Goal: Navigation & Orientation: Find specific page/section

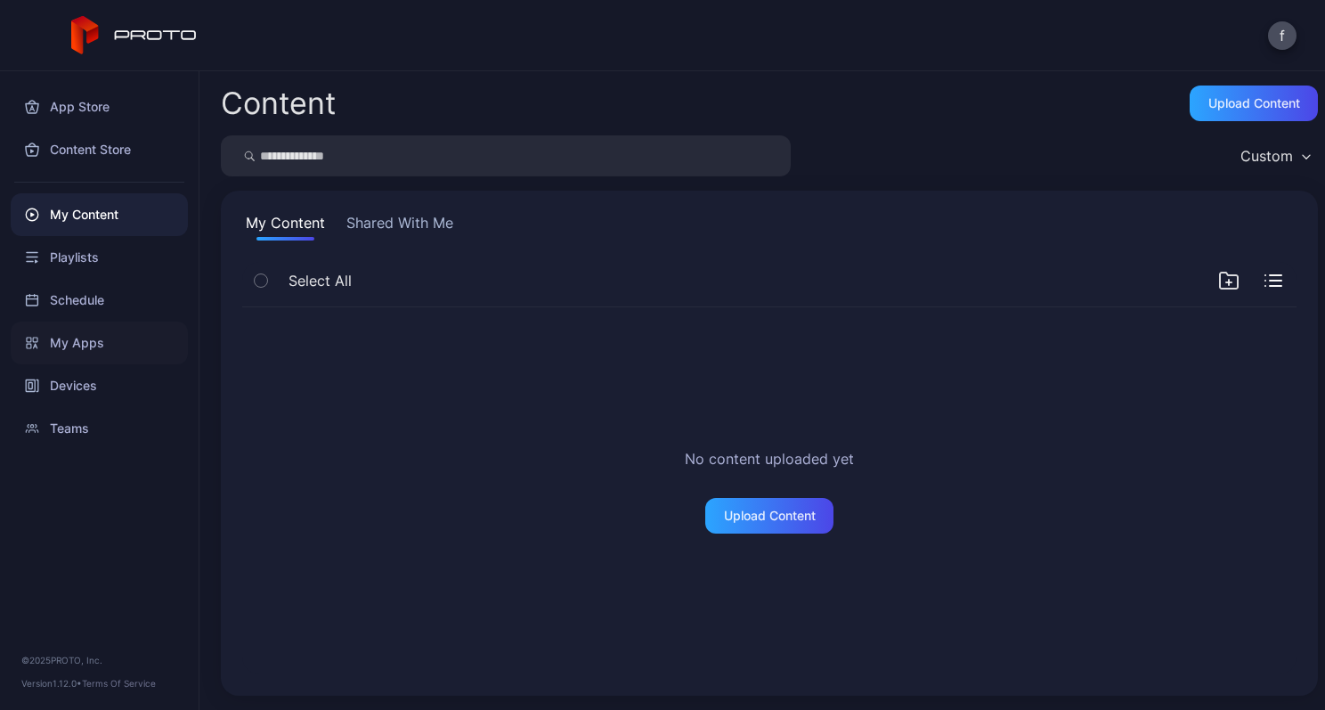
click at [77, 344] on div "My Apps" at bounding box center [99, 342] width 177 height 43
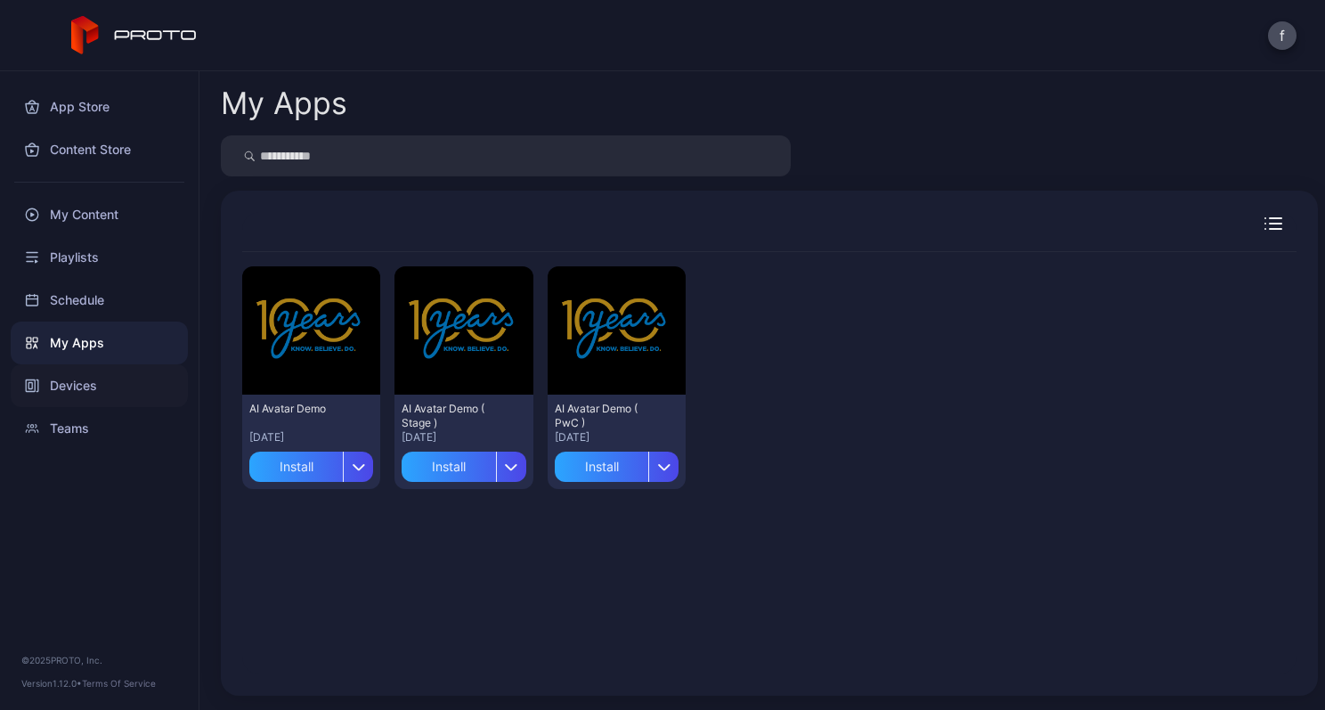
click at [71, 381] on div "Devices" at bounding box center [99, 385] width 177 height 43
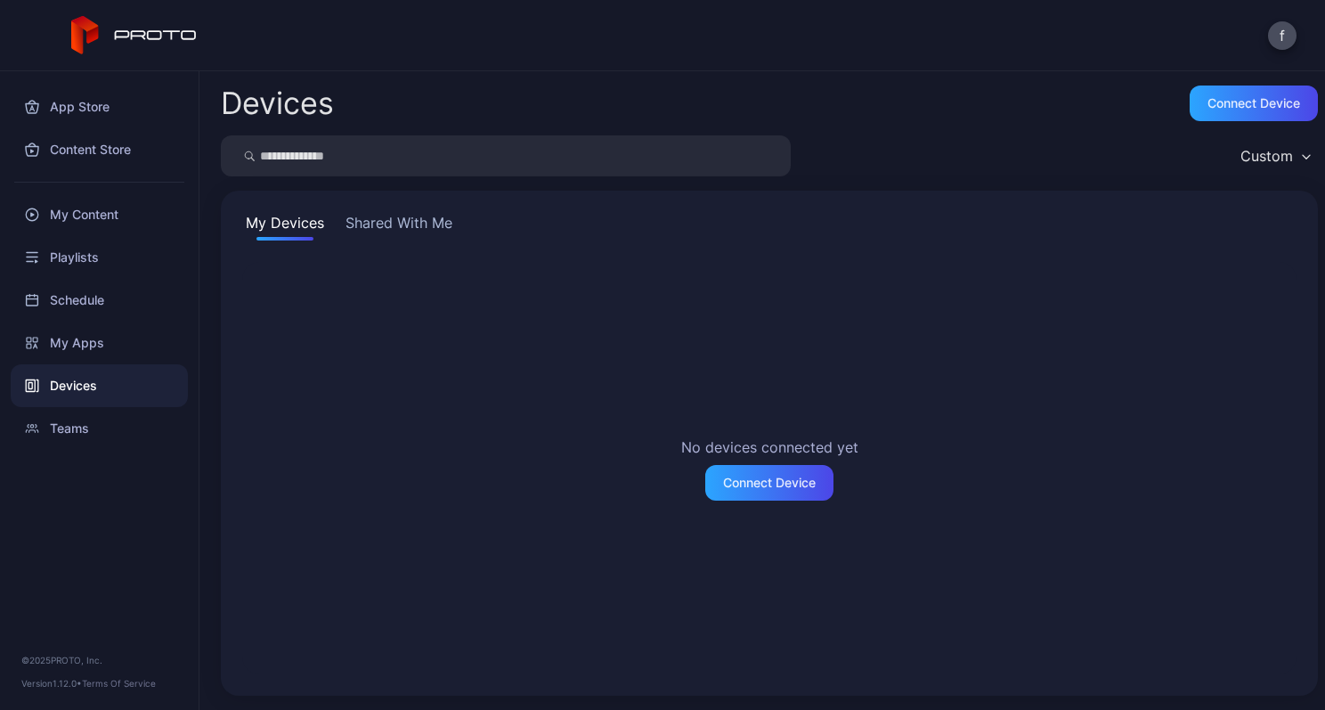
click at [416, 215] on button "Shared With Me" at bounding box center [399, 226] width 114 height 28
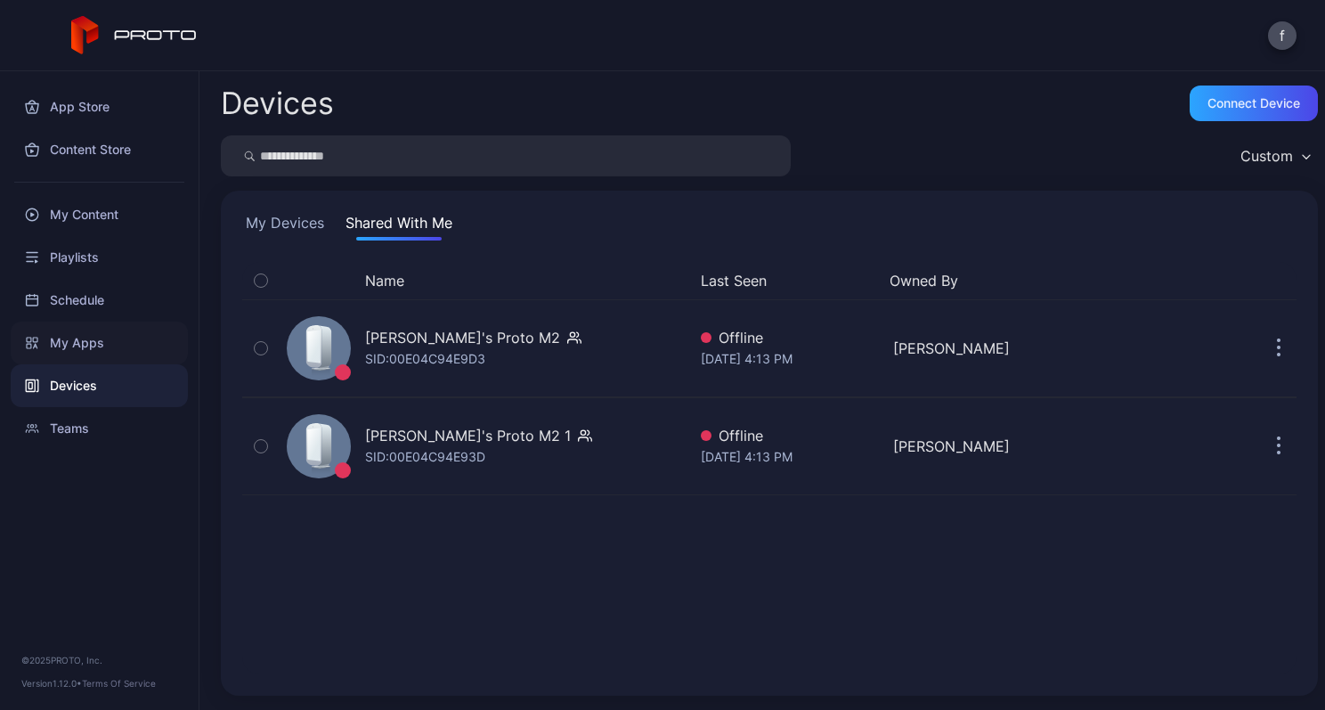
click at [95, 334] on div "My Apps" at bounding box center [99, 342] width 177 height 43
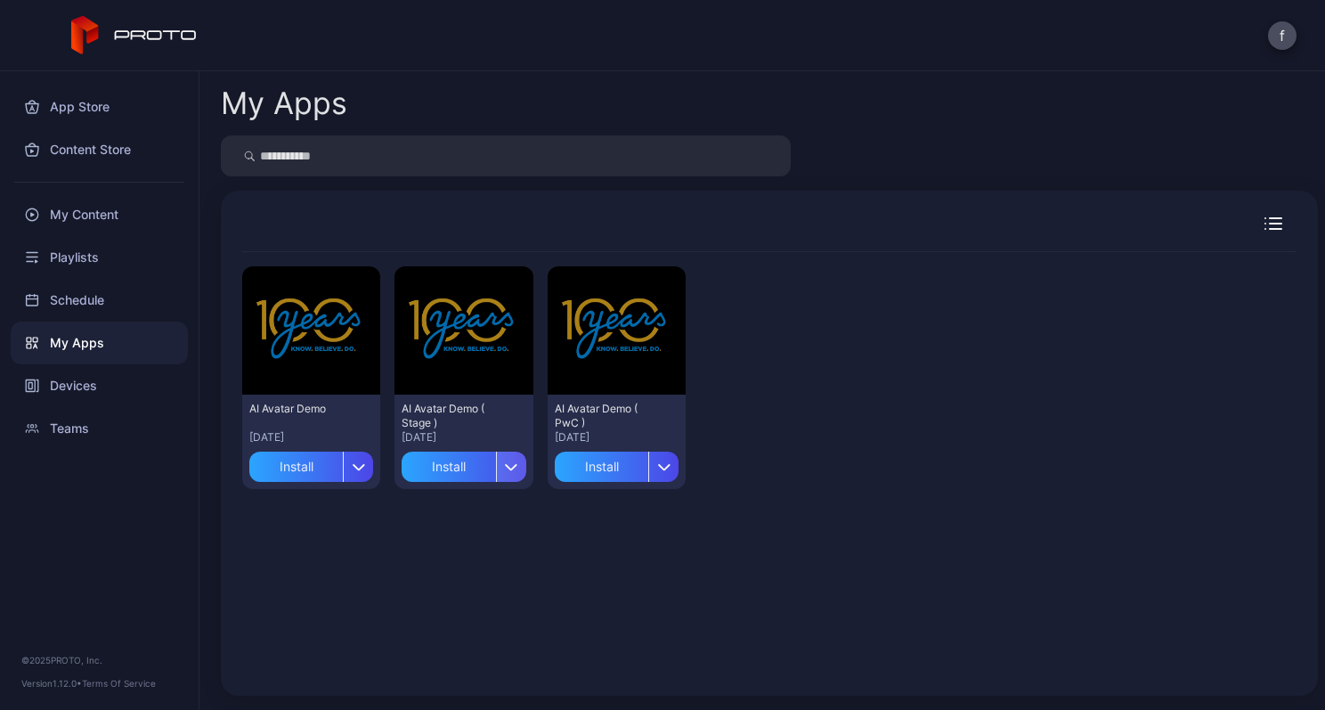
click at [505, 462] on div "button" at bounding box center [511, 466] width 30 height 30
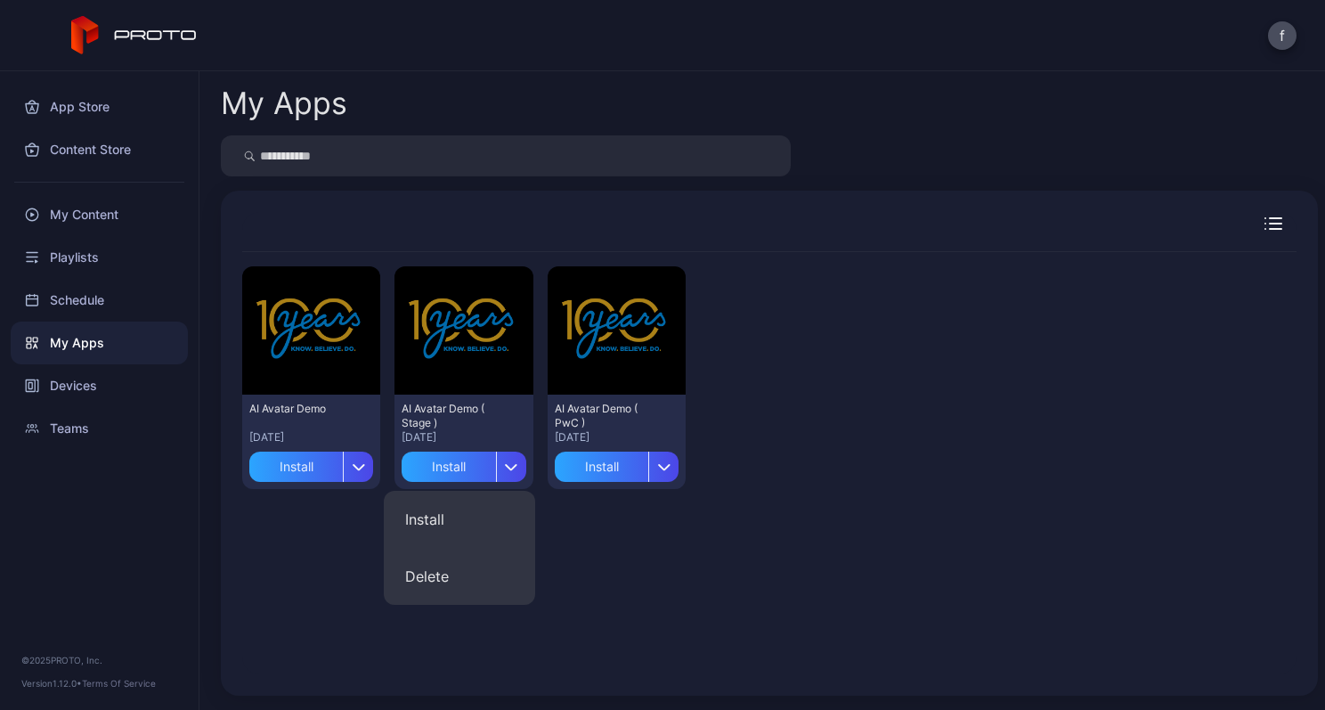
click at [739, 588] on div "Preview AI Avatar Demo [DATE] Install Preview AI Avatar Demo ( Stage ) [DATE] I…" at bounding box center [769, 463] width 1054 height 422
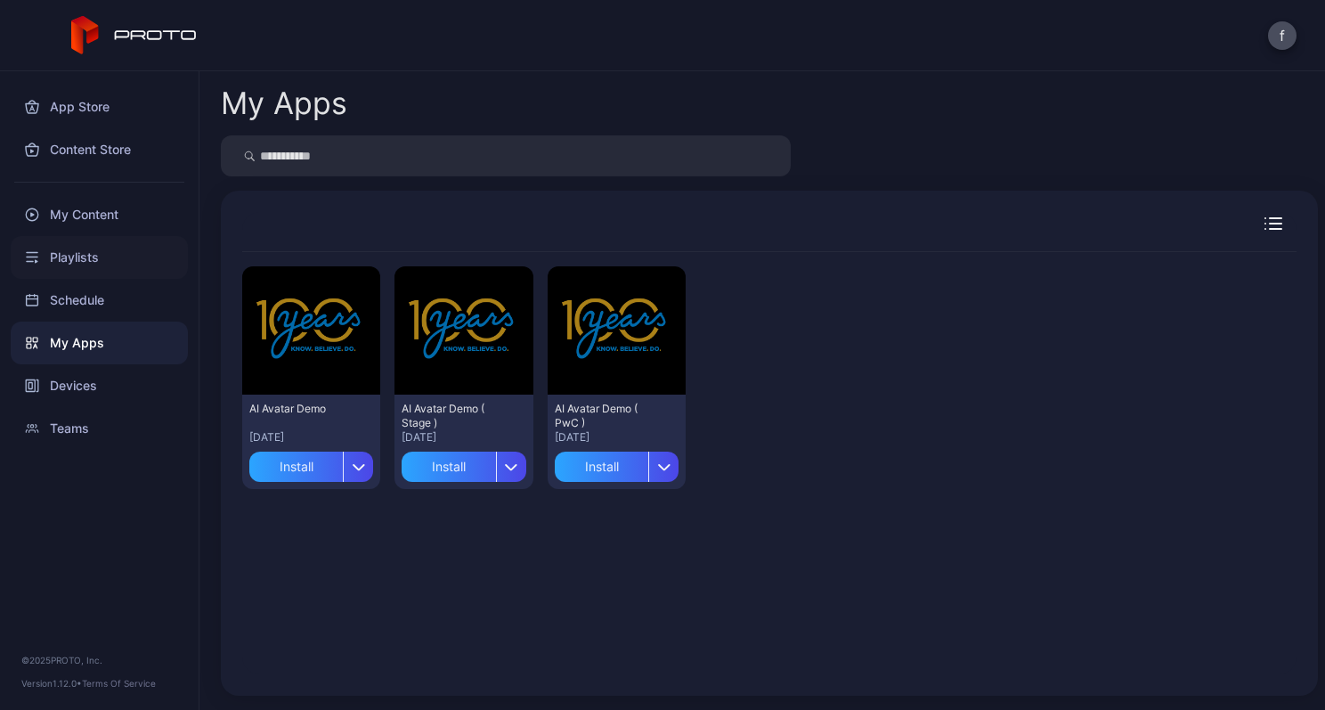
click at [68, 251] on div "Playlists" at bounding box center [99, 257] width 177 height 43
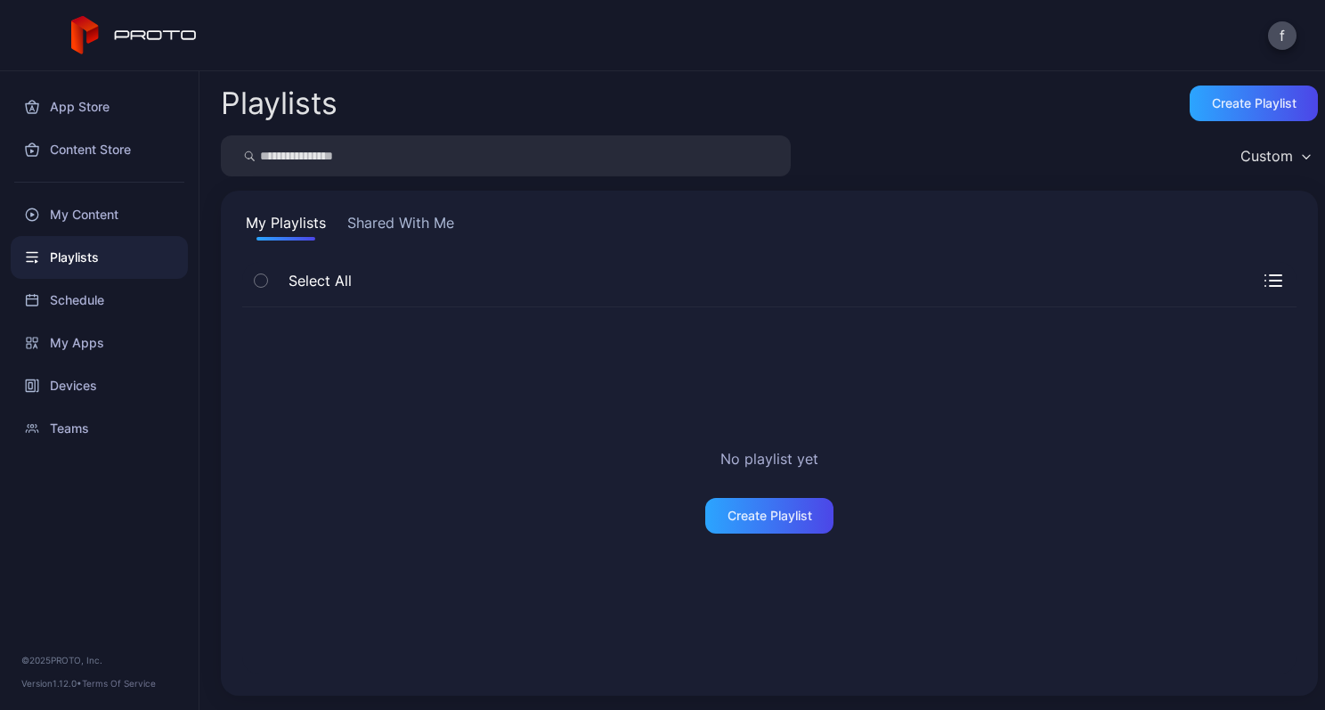
click at [427, 221] on button "Shared With Me" at bounding box center [401, 226] width 114 height 28
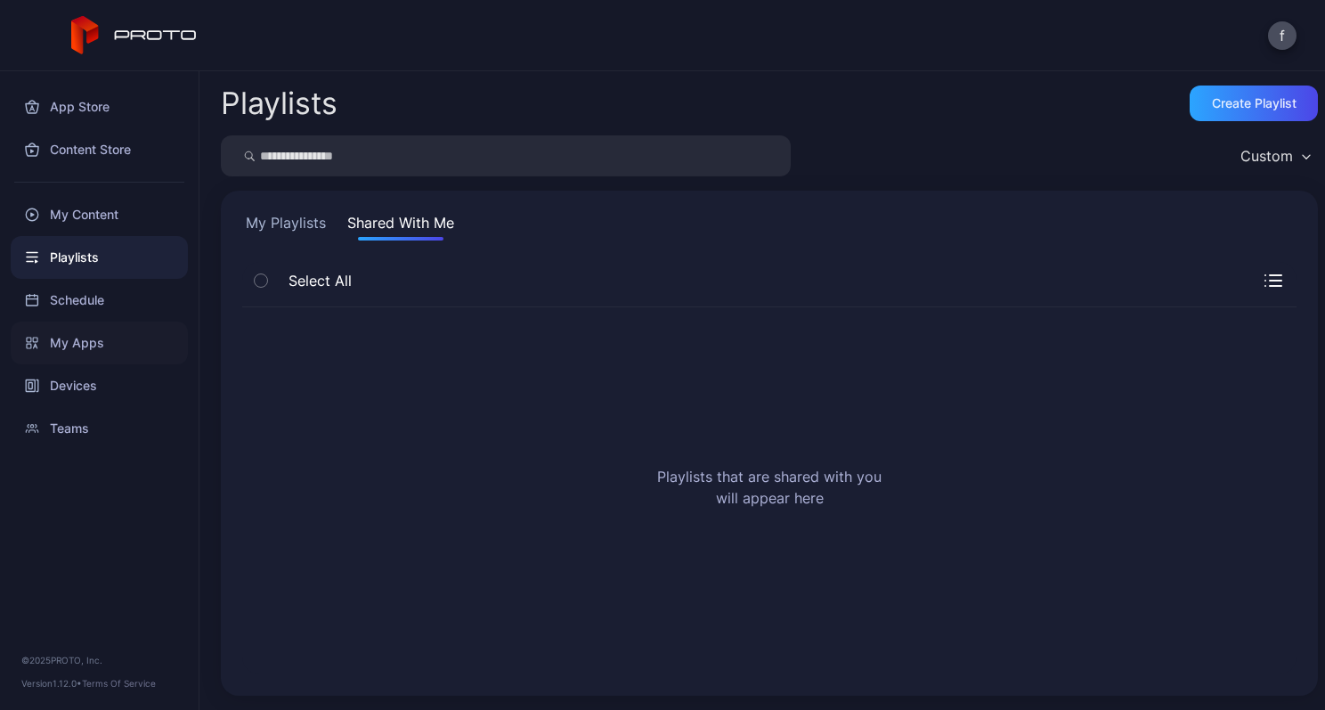
click at [92, 346] on div "My Apps" at bounding box center [99, 342] width 177 height 43
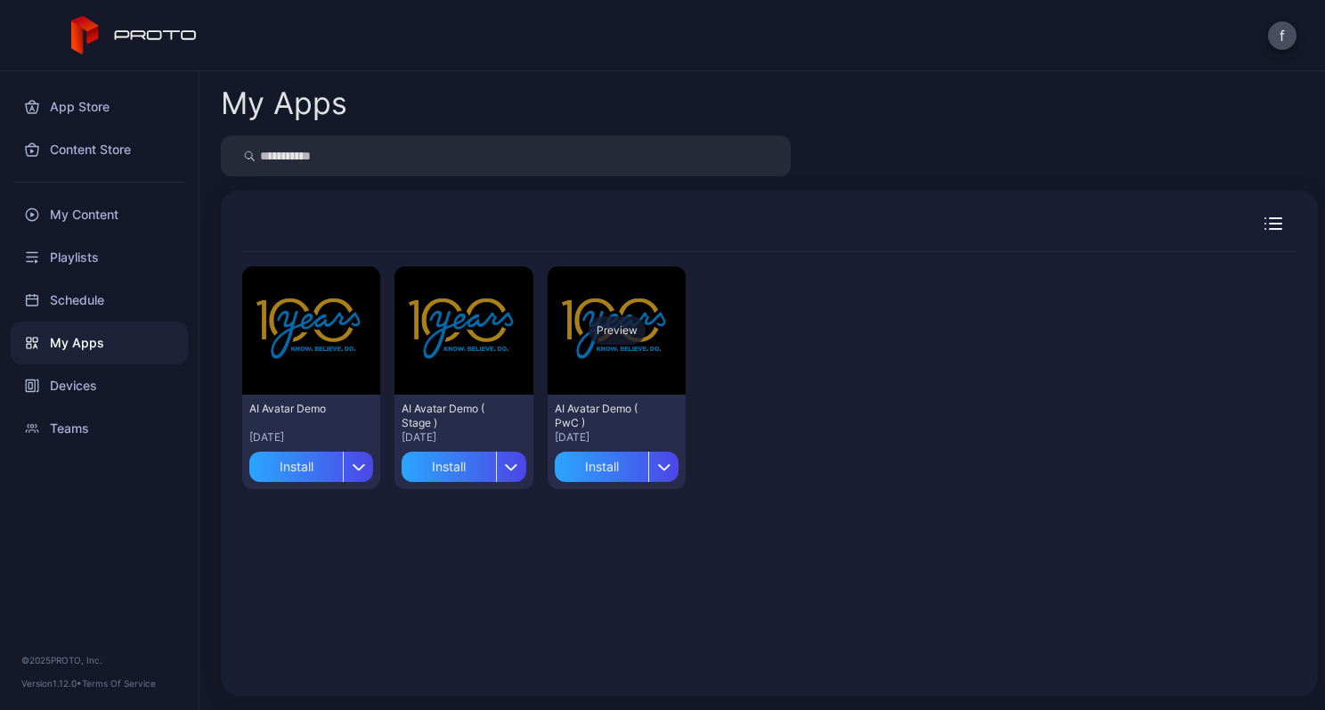
click at [610, 329] on div "Preview" at bounding box center [617, 330] width 57 height 28
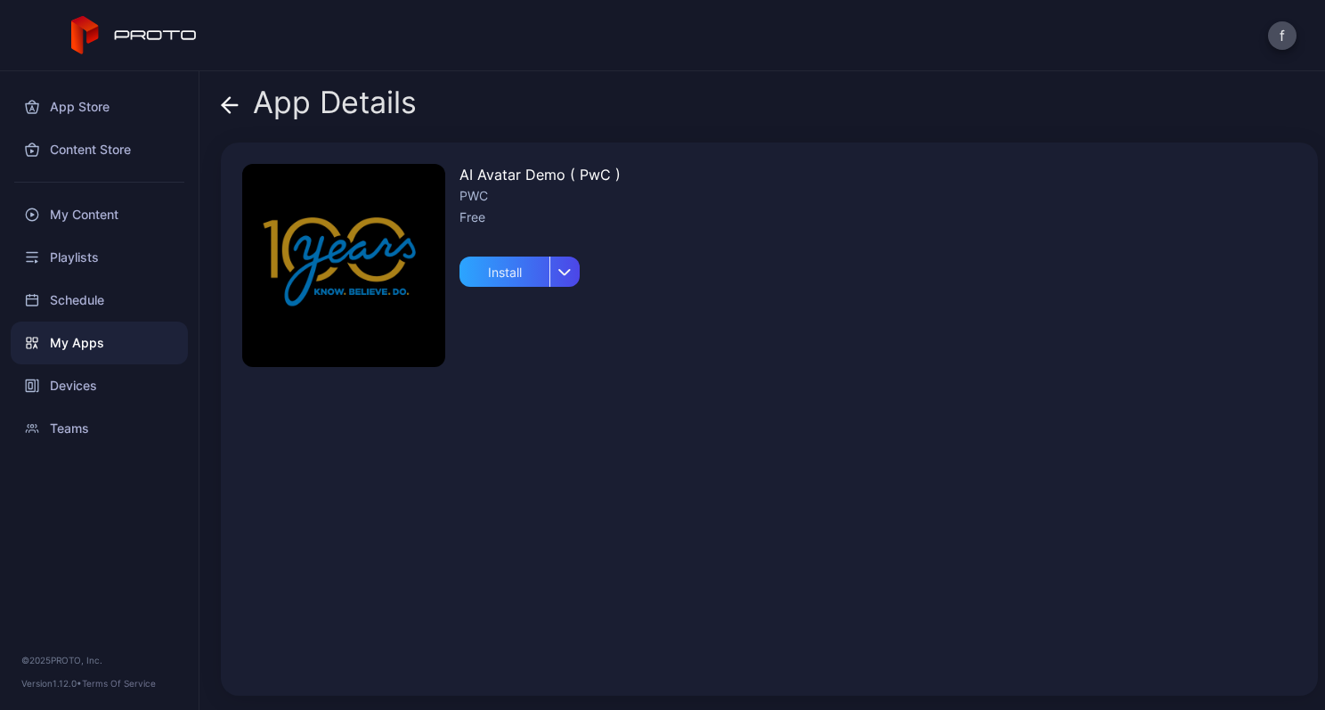
click at [228, 102] on icon at bounding box center [230, 105] width 18 height 18
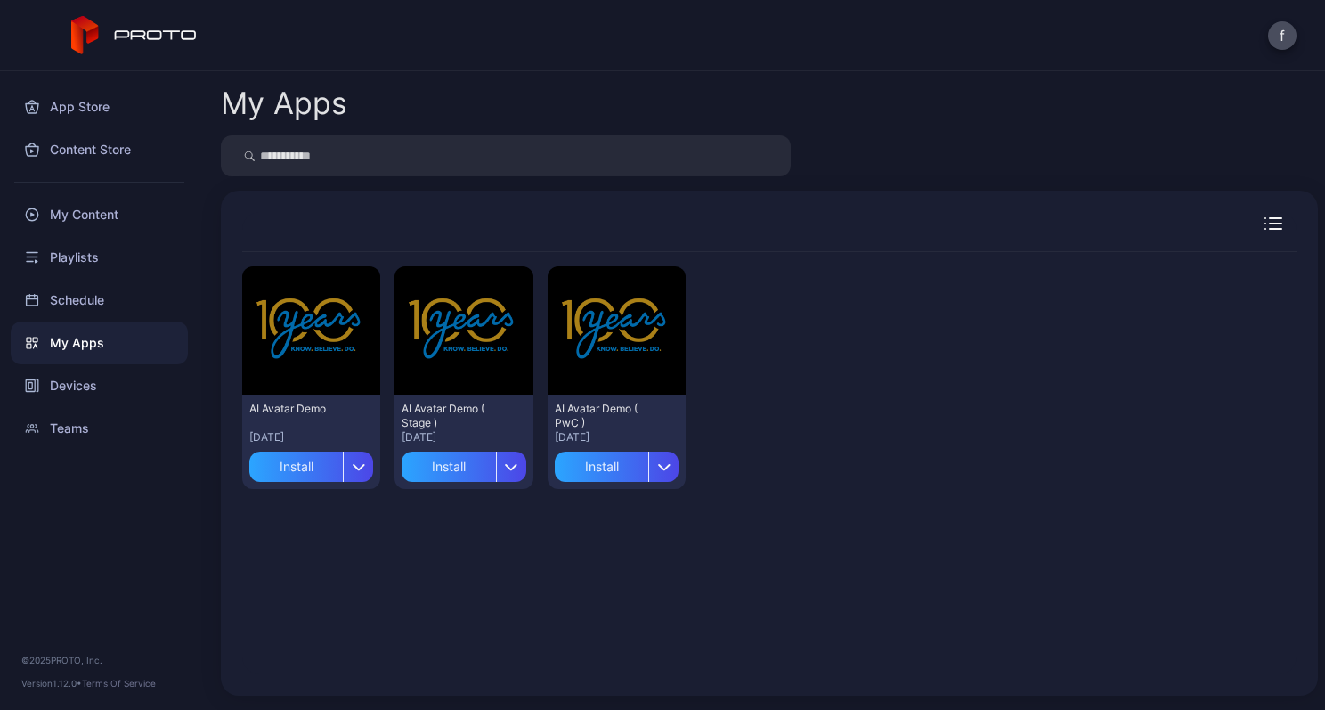
click at [1255, 216] on div at bounding box center [769, 232] width 1054 height 40
click at [1270, 224] on icon "button" at bounding box center [1276, 224] width 12 height 0
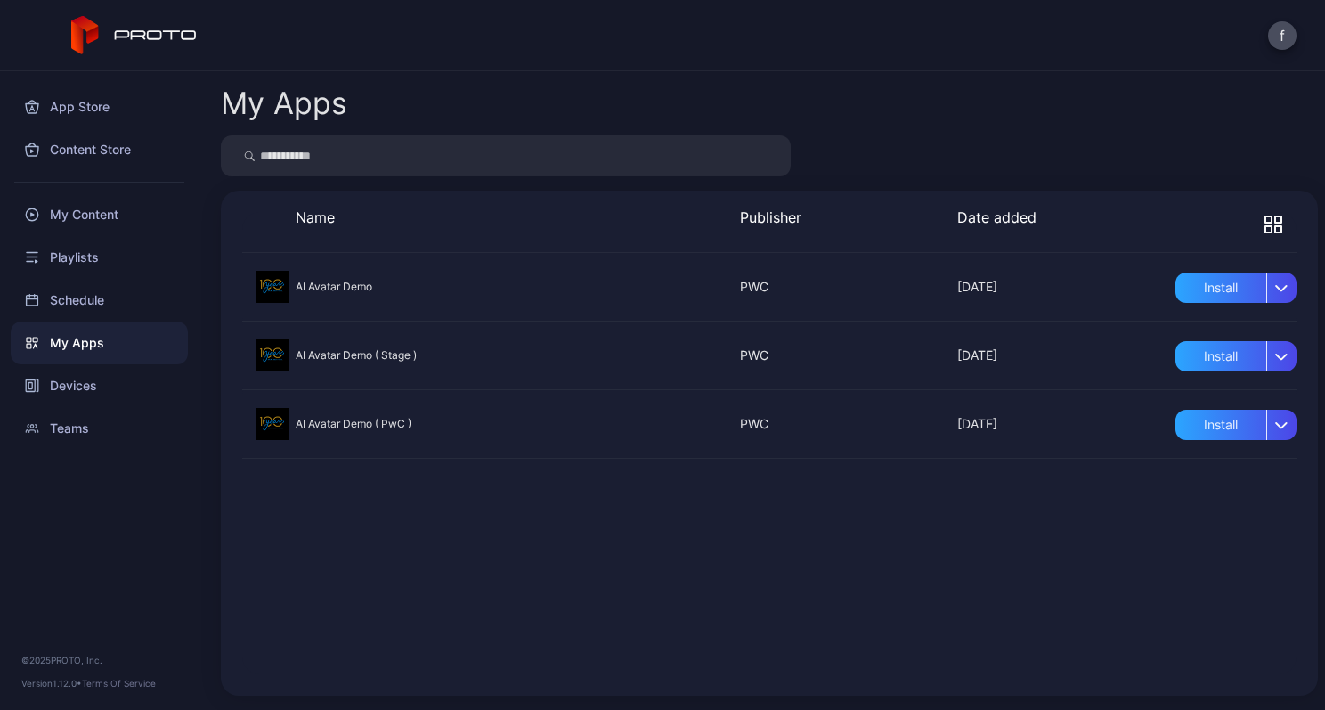
click at [1264, 224] on icon "button" at bounding box center [1273, 224] width 18 height 18
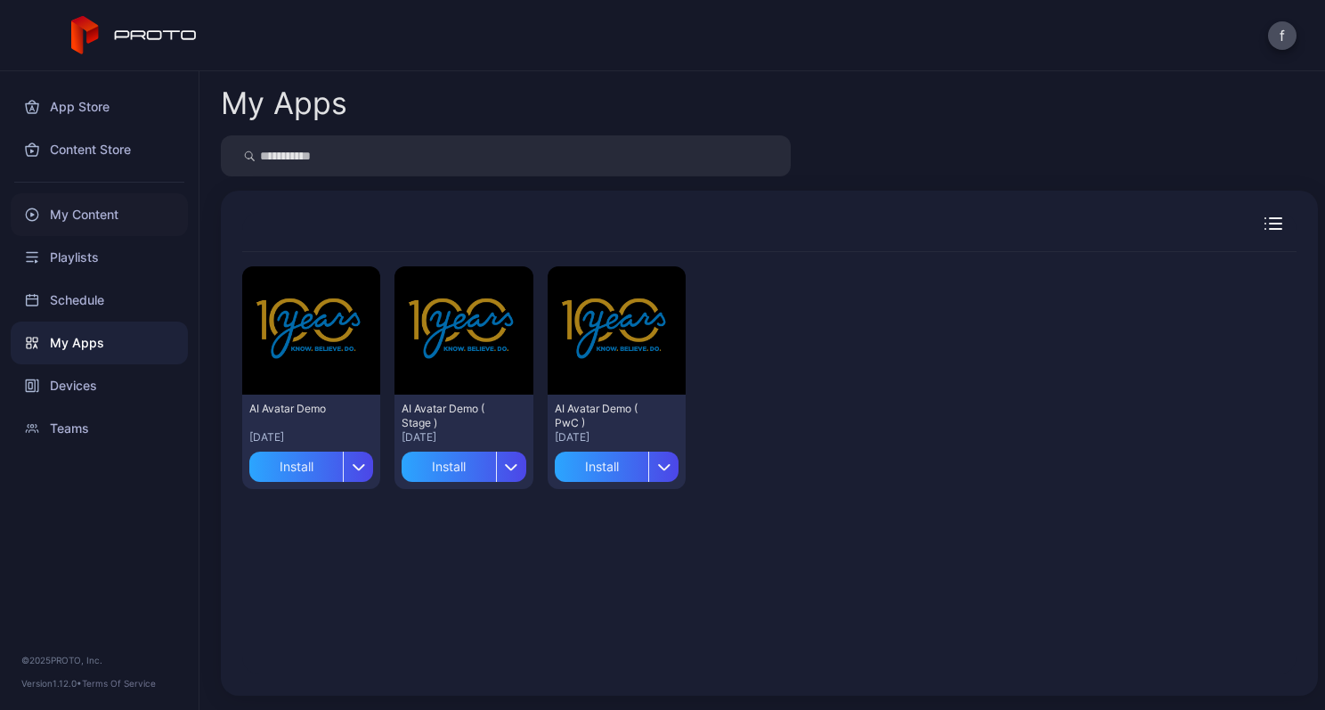
click at [95, 215] on div "My Content" at bounding box center [99, 214] width 177 height 43
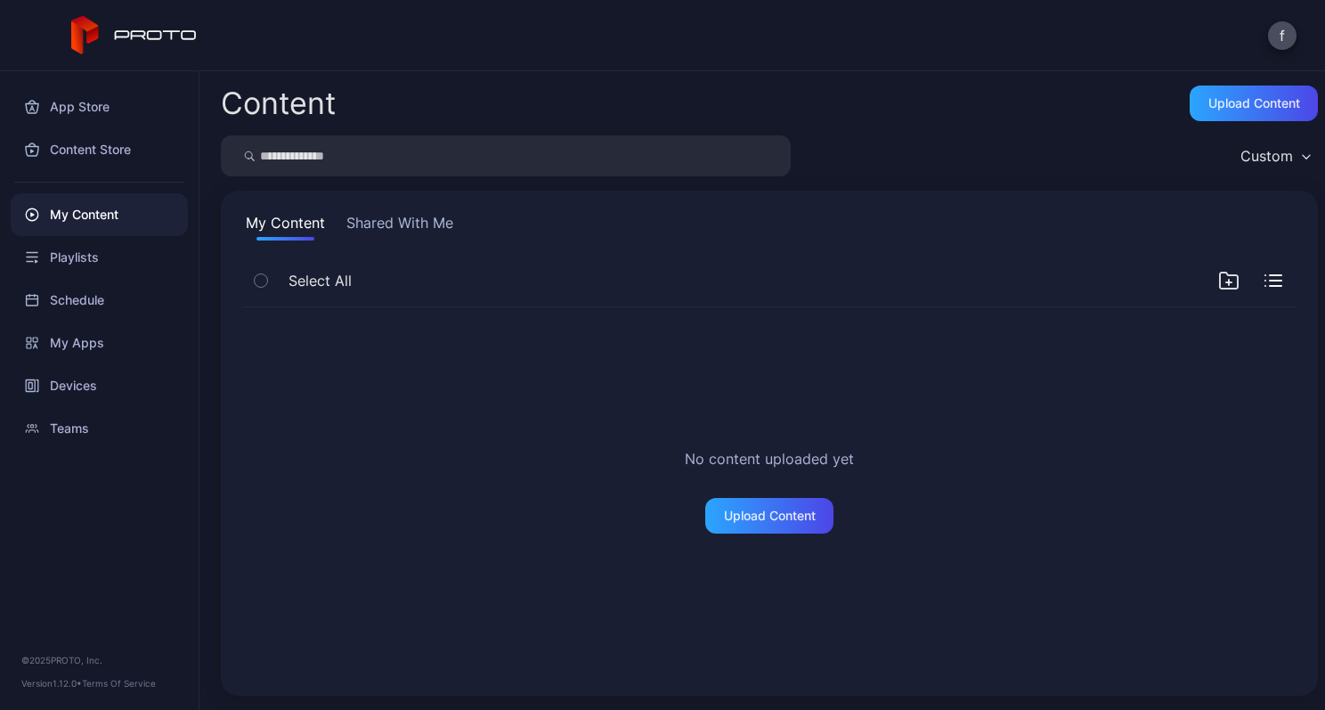
click at [424, 221] on button "Shared With Me" at bounding box center [400, 226] width 114 height 28
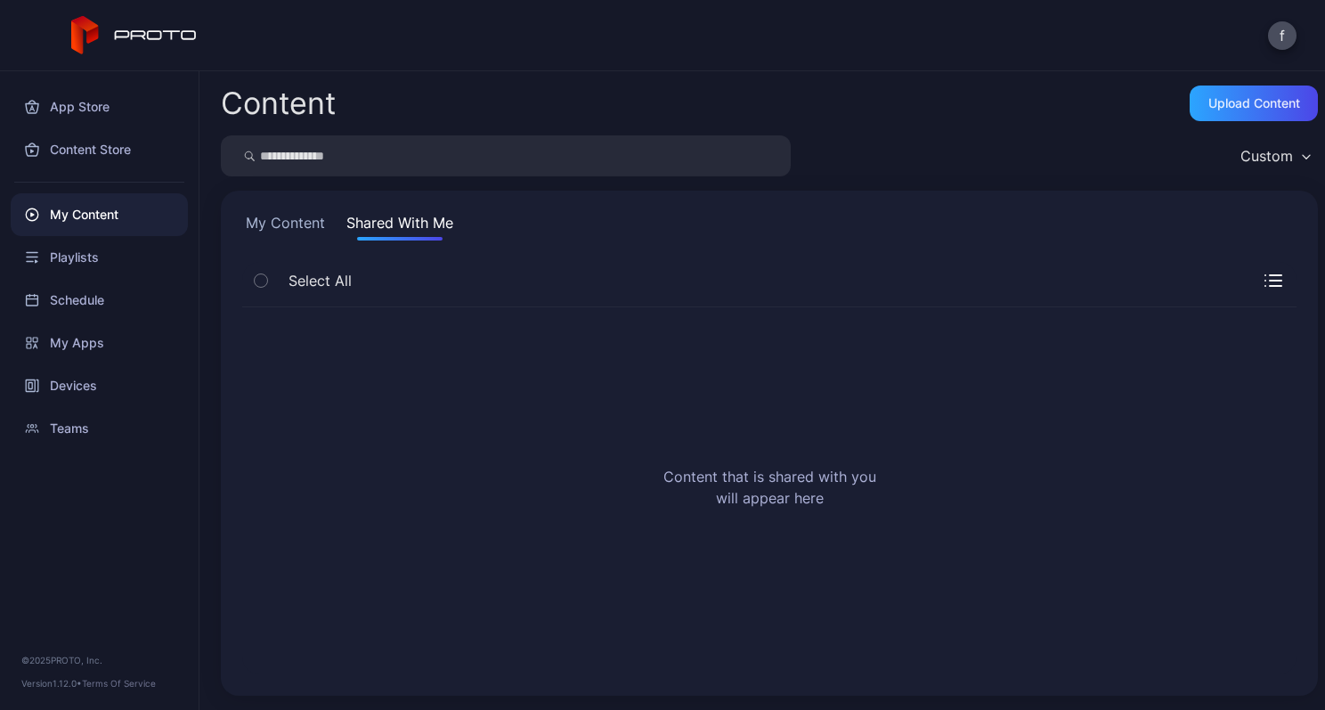
click at [1264, 277] on icon "button" at bounding box center [1273, 280] width 18 height 12
click at [1264, 277] on icon "button" at bounding box center [1273, 281] width 18 height 18
click at [308, 222] on button "My Content" at bounding box center [285, 226] width 86 height 28
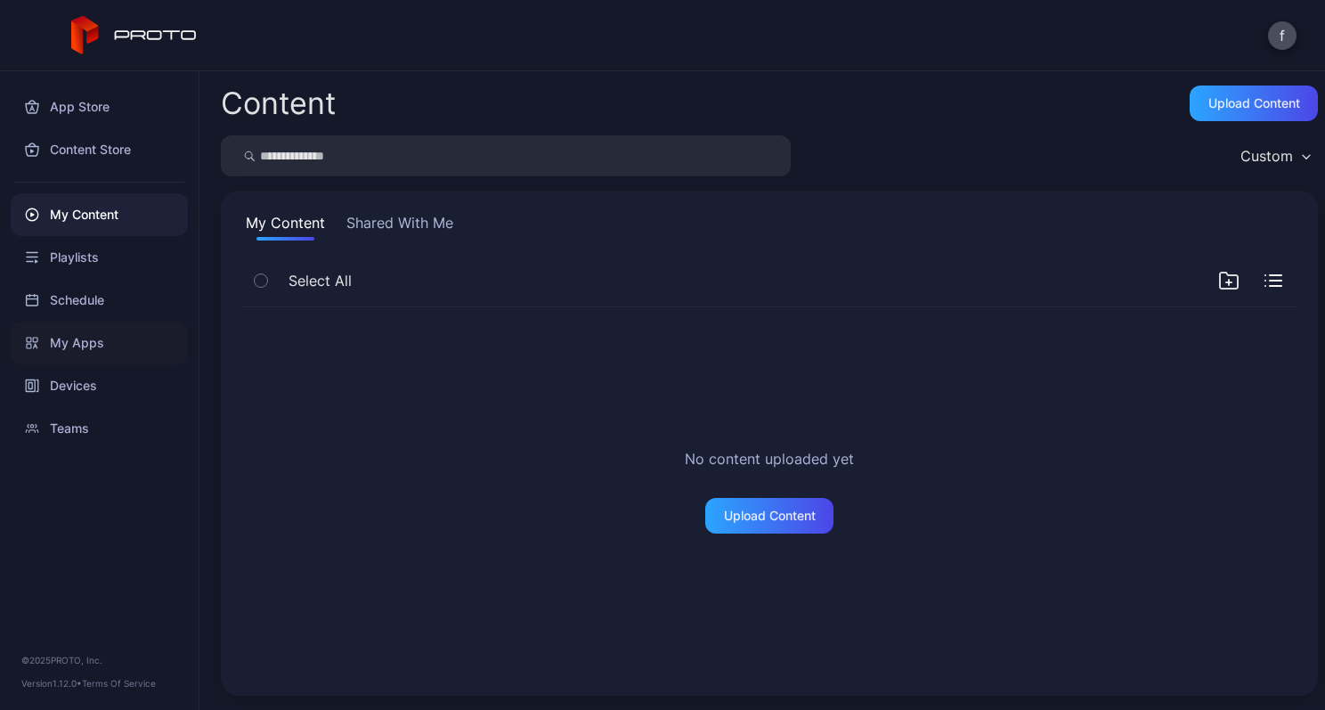
click at [84, 337] on div "My Apps" at bounding box center [99, 342] width 177 height 43
